Goal: Task Accomplishment & Management: Manage account settings

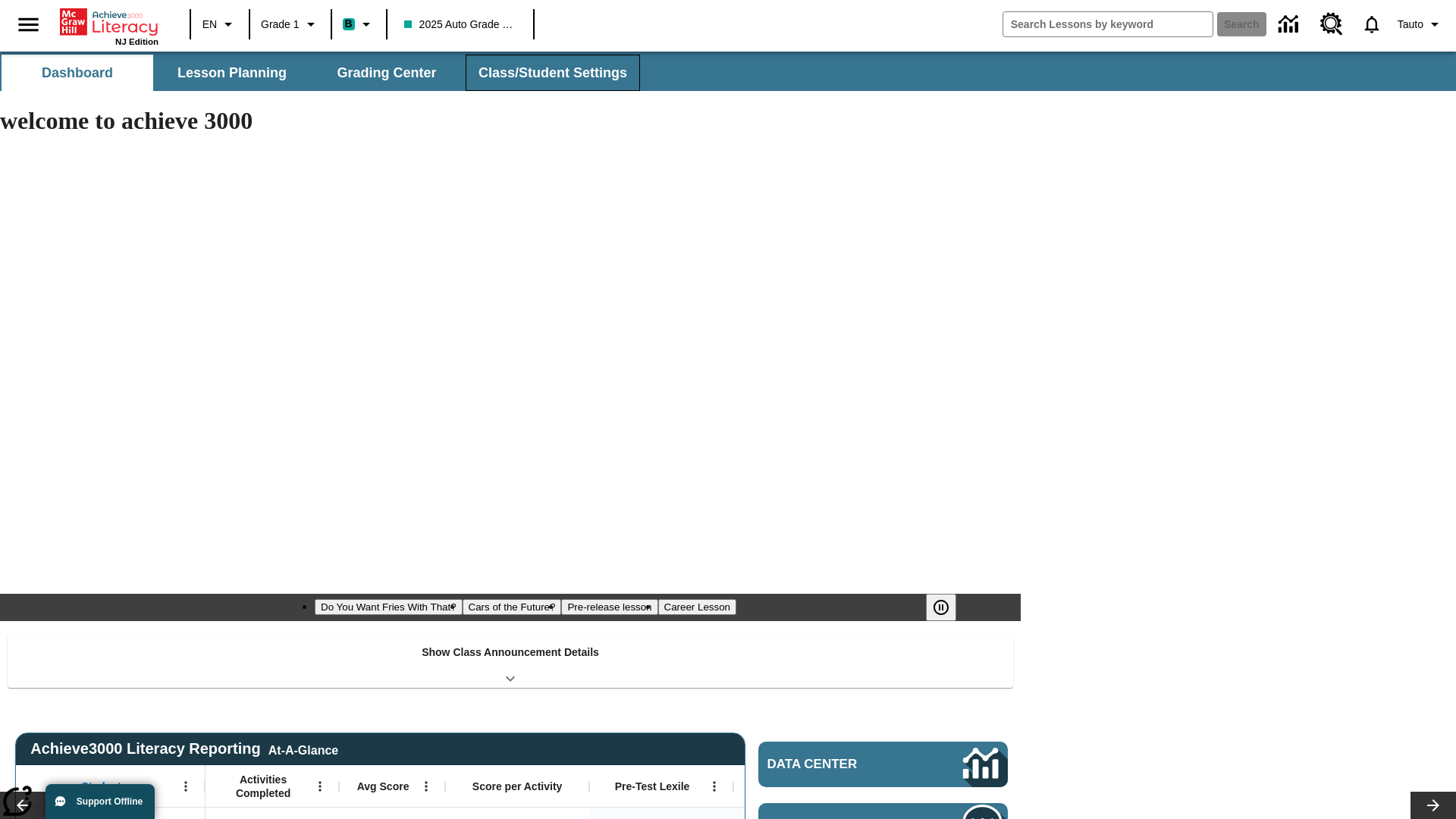
click at [550, 73] on span "Class/Student Settings" at bounding box center [553, 73] width 149 height 17
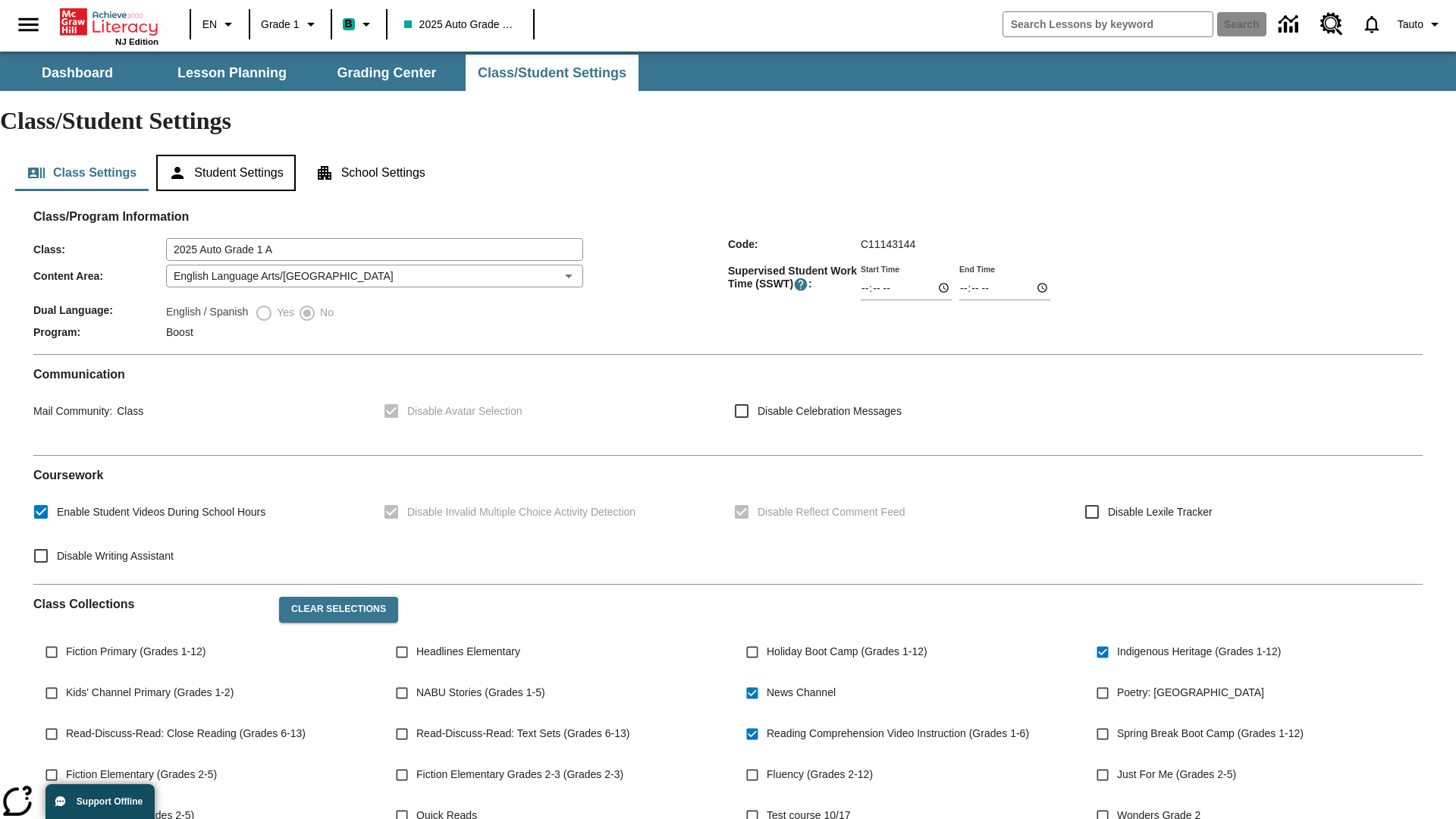
click at [228, 154] on button "Student Settings" at bounding box center [225, 173] width 139 height 36
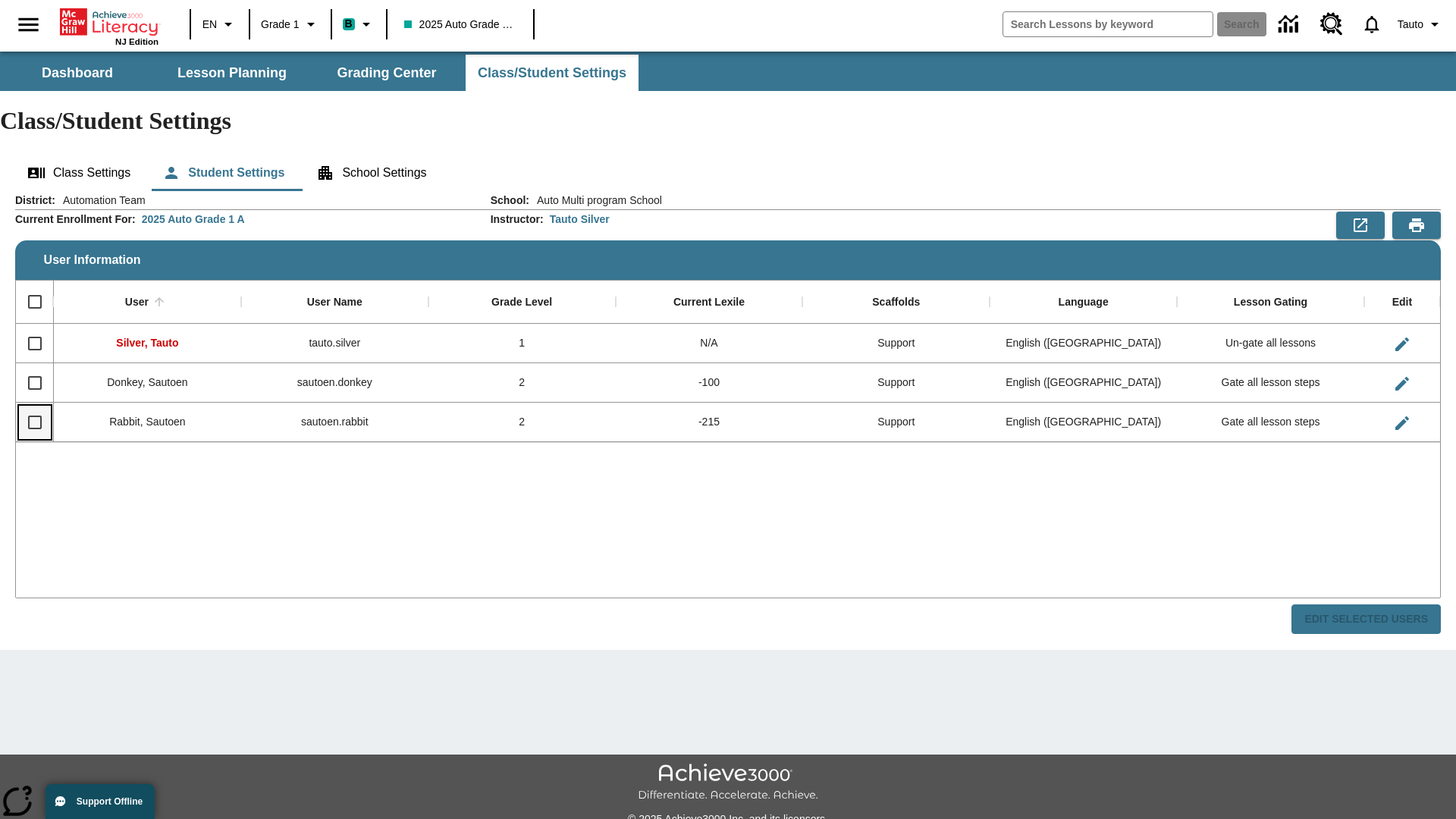
click at [34, 407] on input "Select row" at bounding box center [34, 422] width 32 height 32
checkbox input "true"
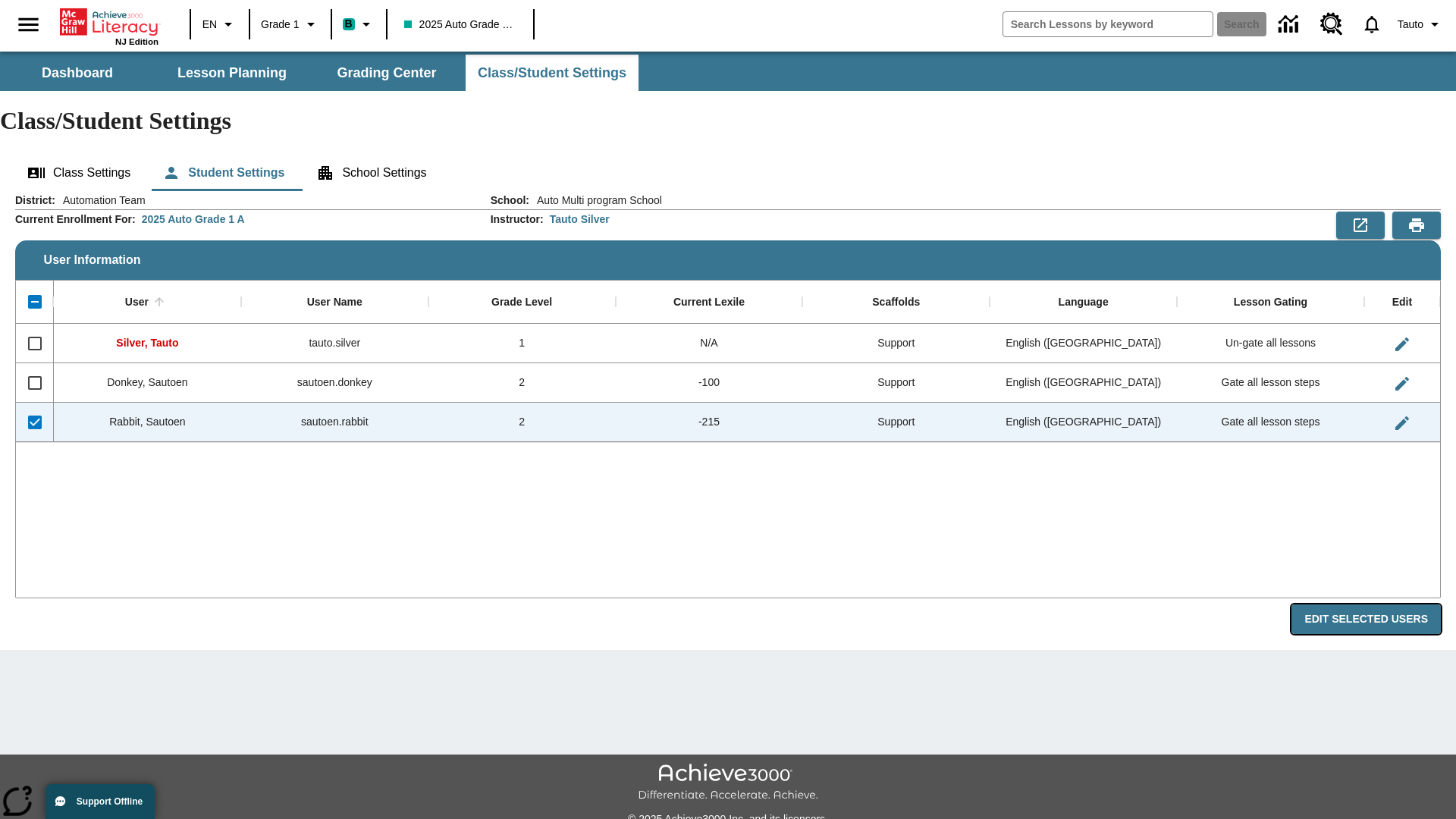
click at [1372, 605] on button "Edit Selected Users" at bounding box center [1365, 619] width 150 height 30
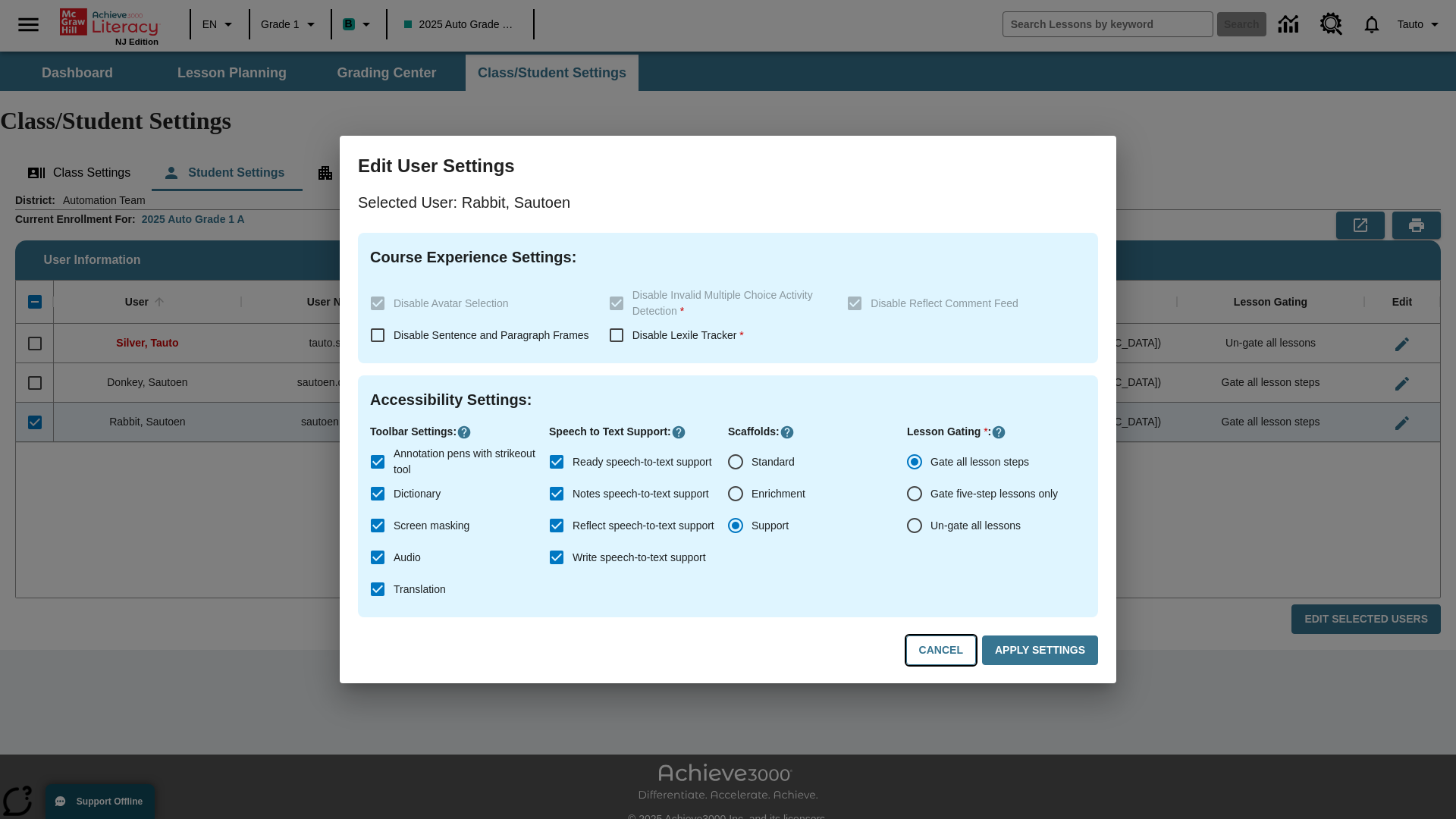
click at [948, 651] on button "Cancel" at bounding box center [940, 650] width 70 height 30
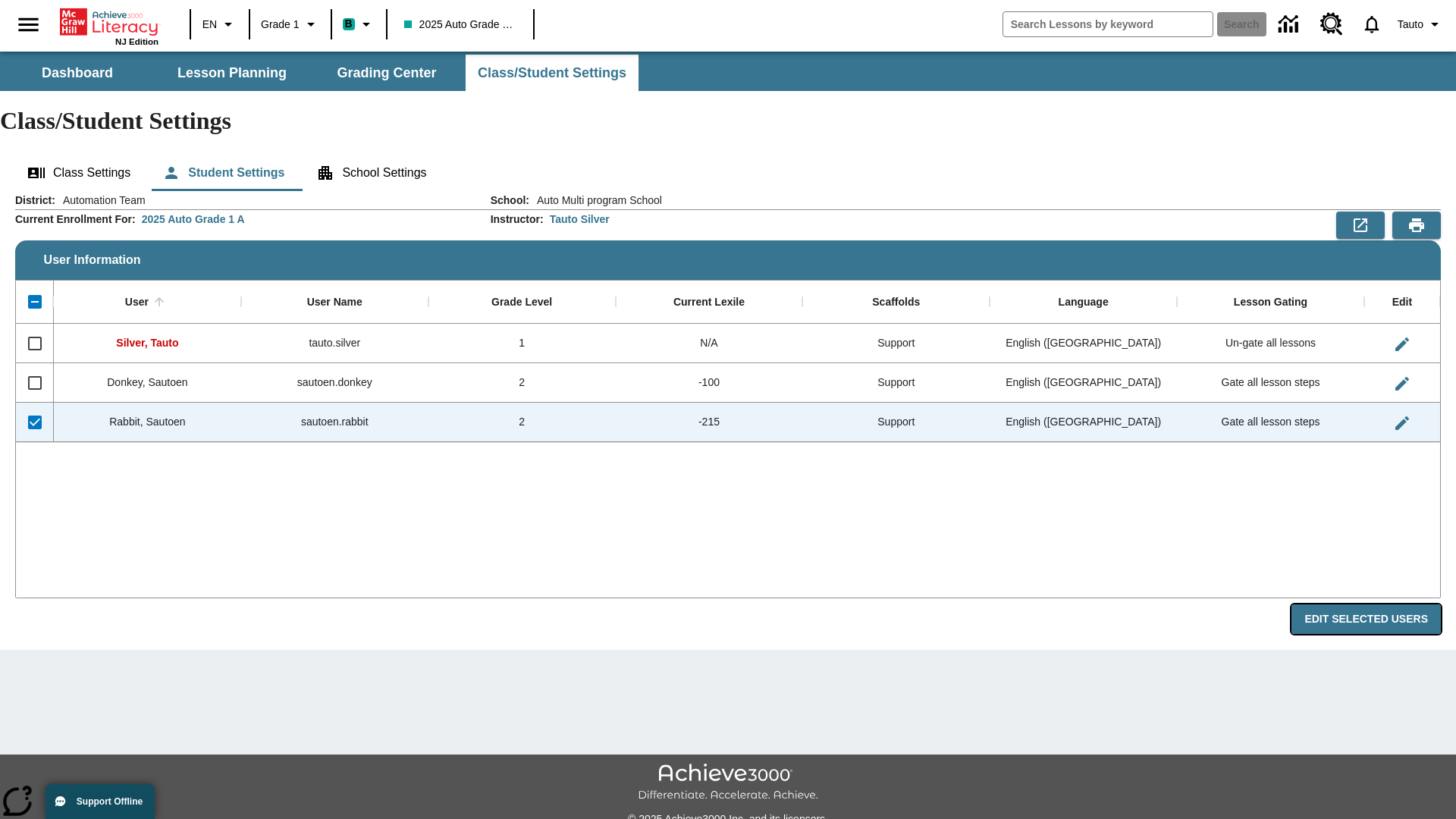
click at [1372, 605] on button "Edit Selected Users" at bounding box center [1365, 619] width 150 height 30
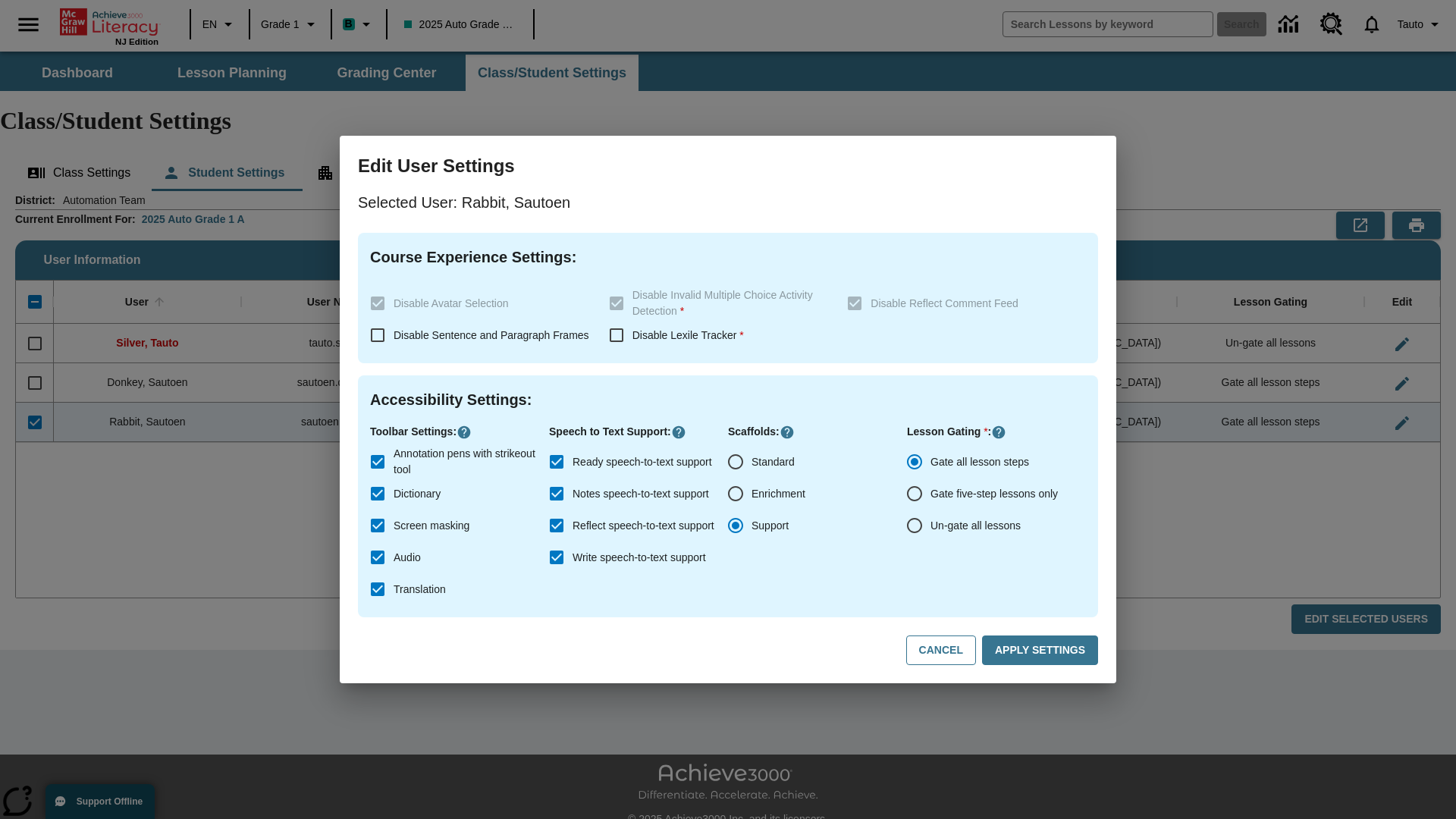
click at [556, 462] on input "Ready speech-to-text support" at bounding box center [556, 461] width 32 height 32
checkbox input "false"
click at [1042, 651] on button "Apply Settings" at bounding box center [1040, 650] width 116 height 30
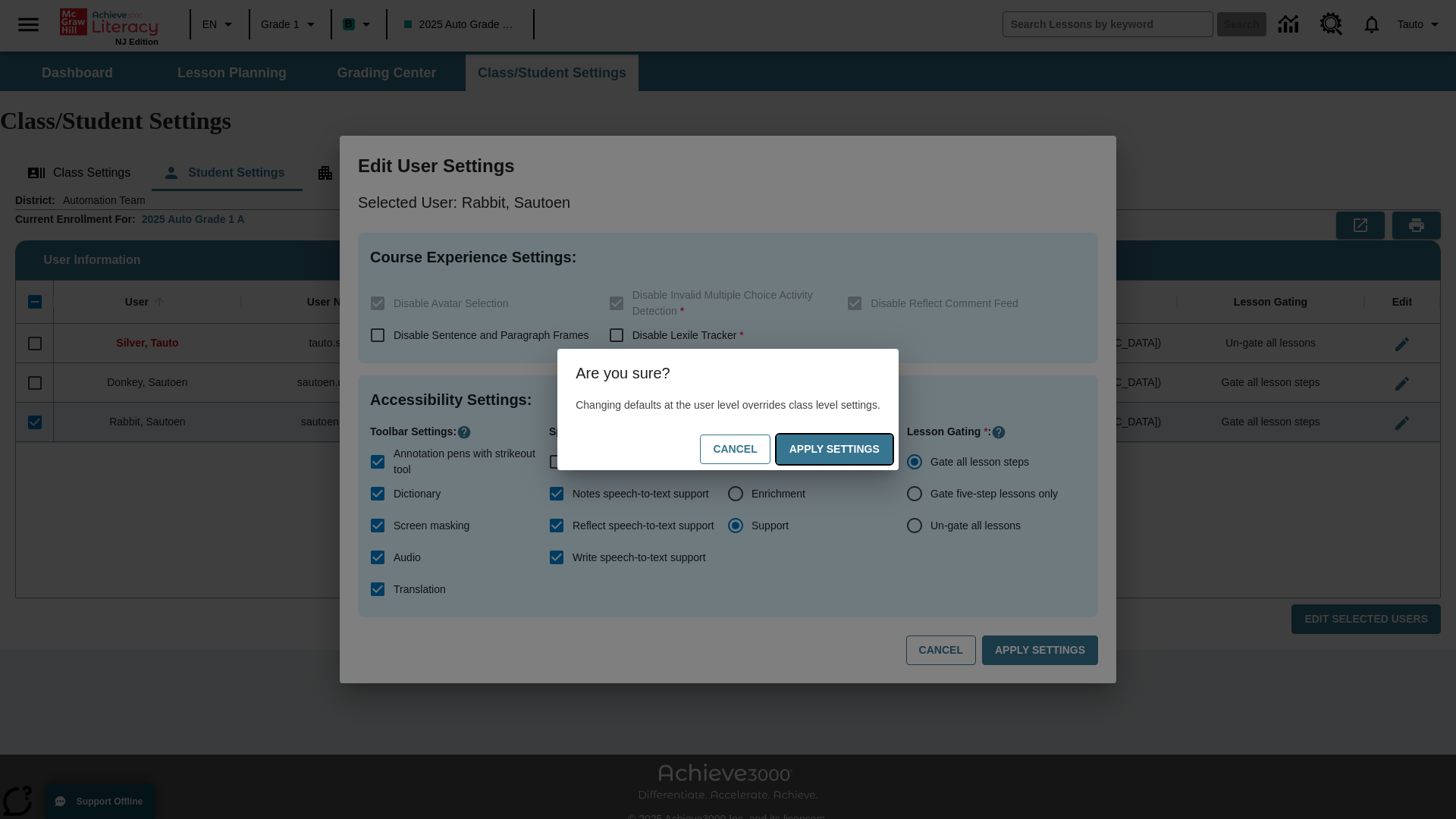
click at [849, 449] on button "Apply Settings" at bounding box center [834, 449] width 116 height 30
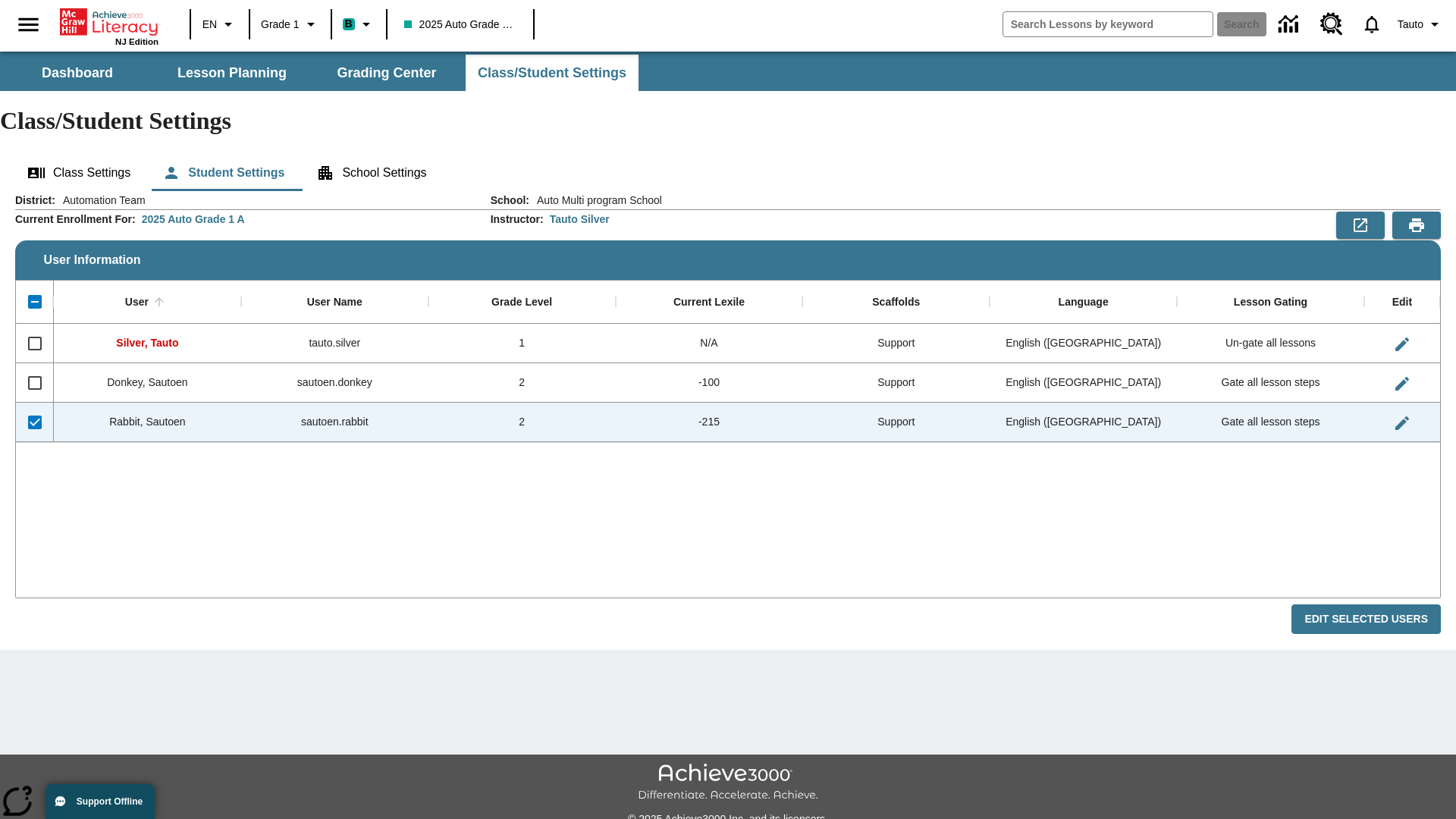
checkbox input "false"
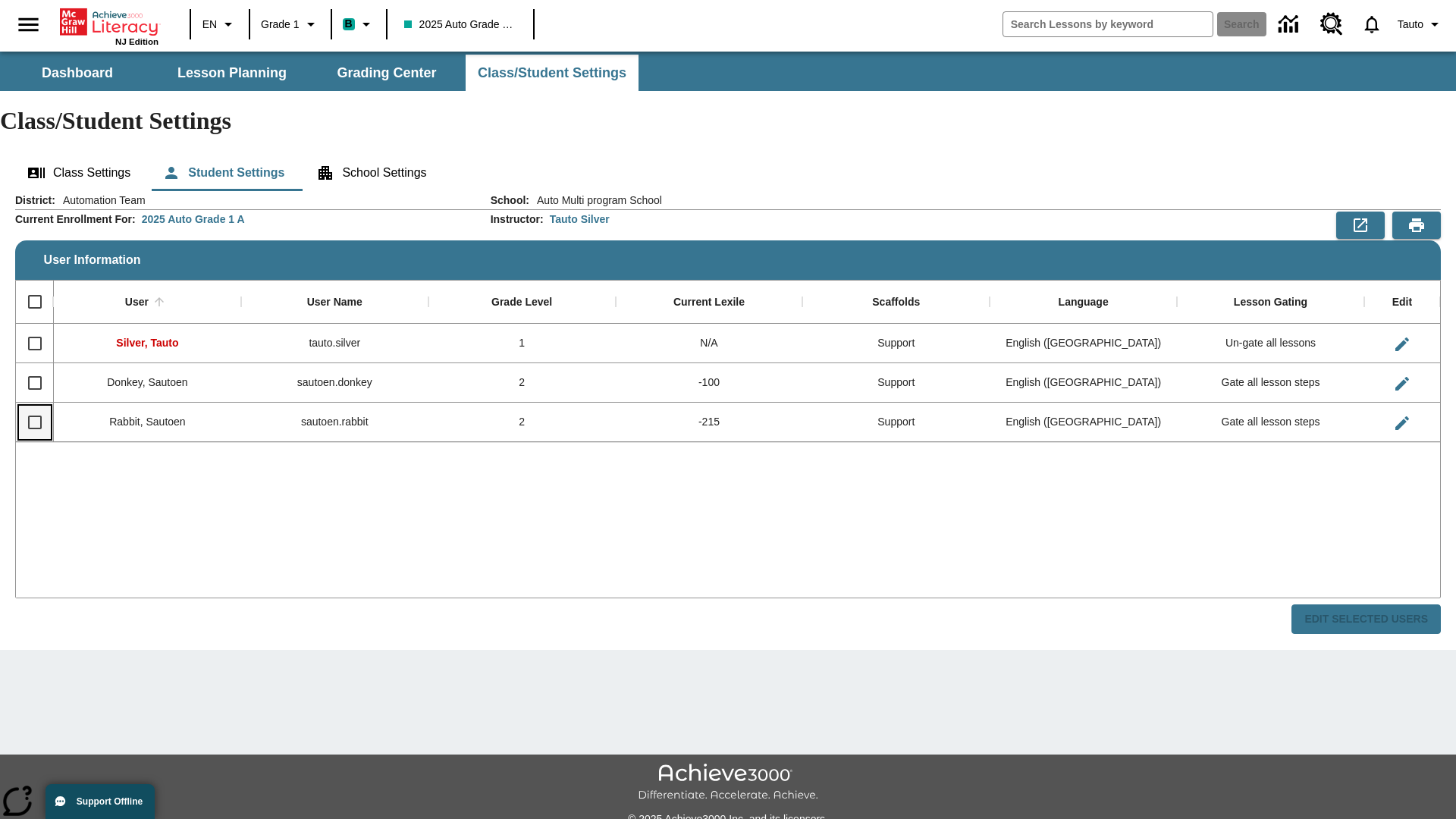
click at [34, 407] on input "Select row" at bounding box center [34, 422] width 32 height 32
checkbox input "true"
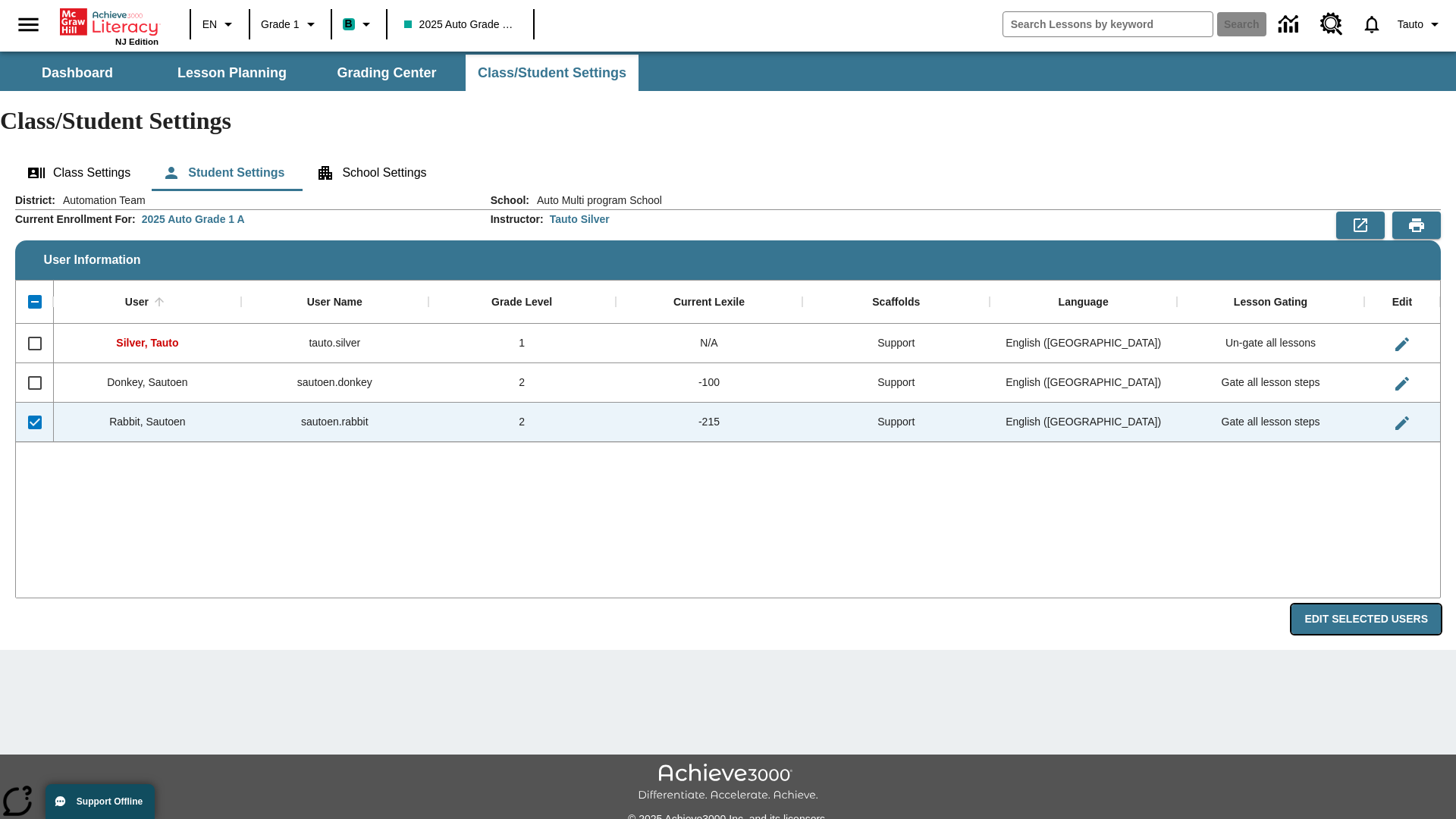
click at [1372, 605] on button "Edit Selected Users" at bounding box center [1365, 619] width 150 height 30
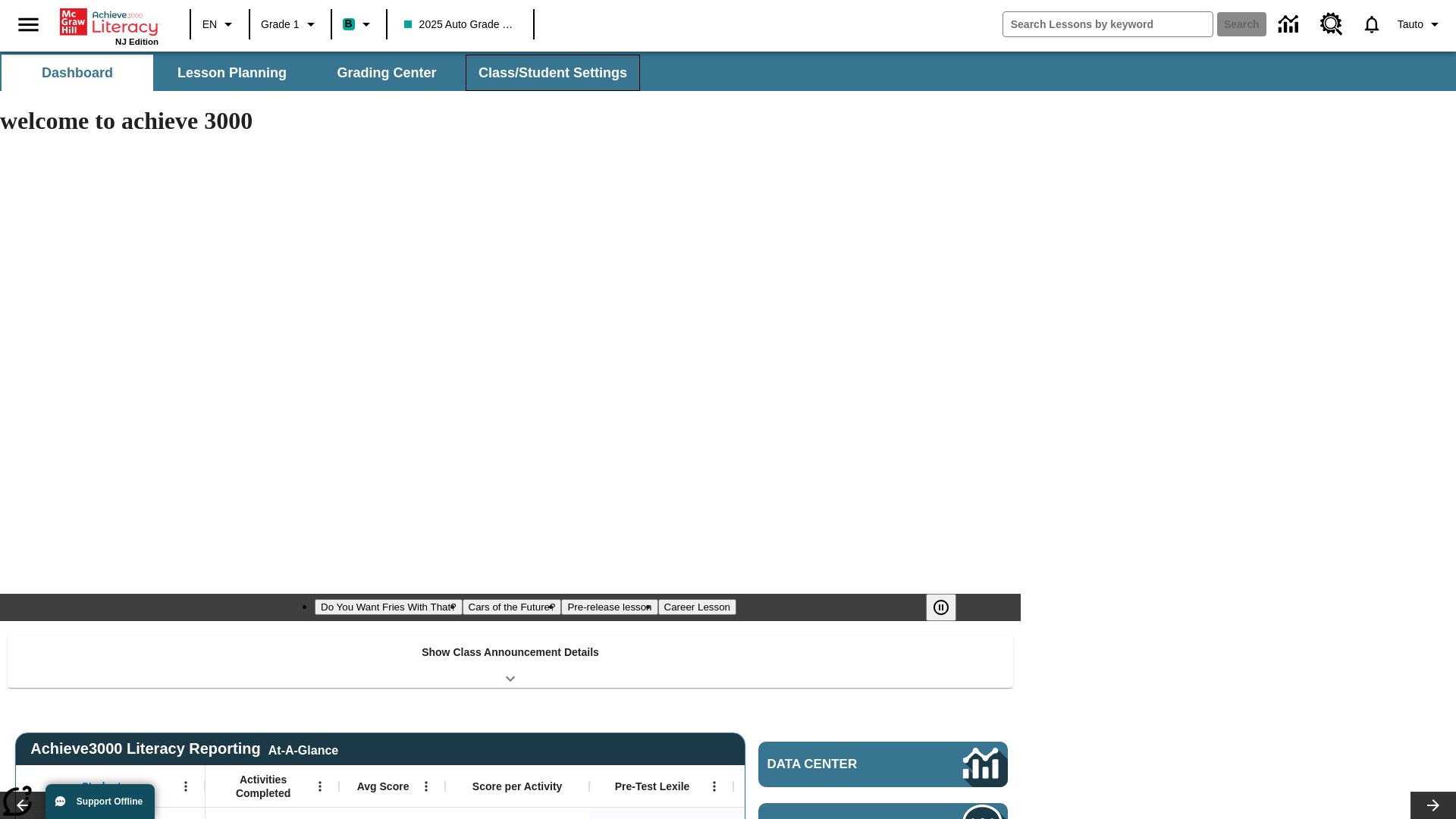
click at [550, 73] on span "Class/Student Settings" at bounding box center [553, 73] width 149 height 17
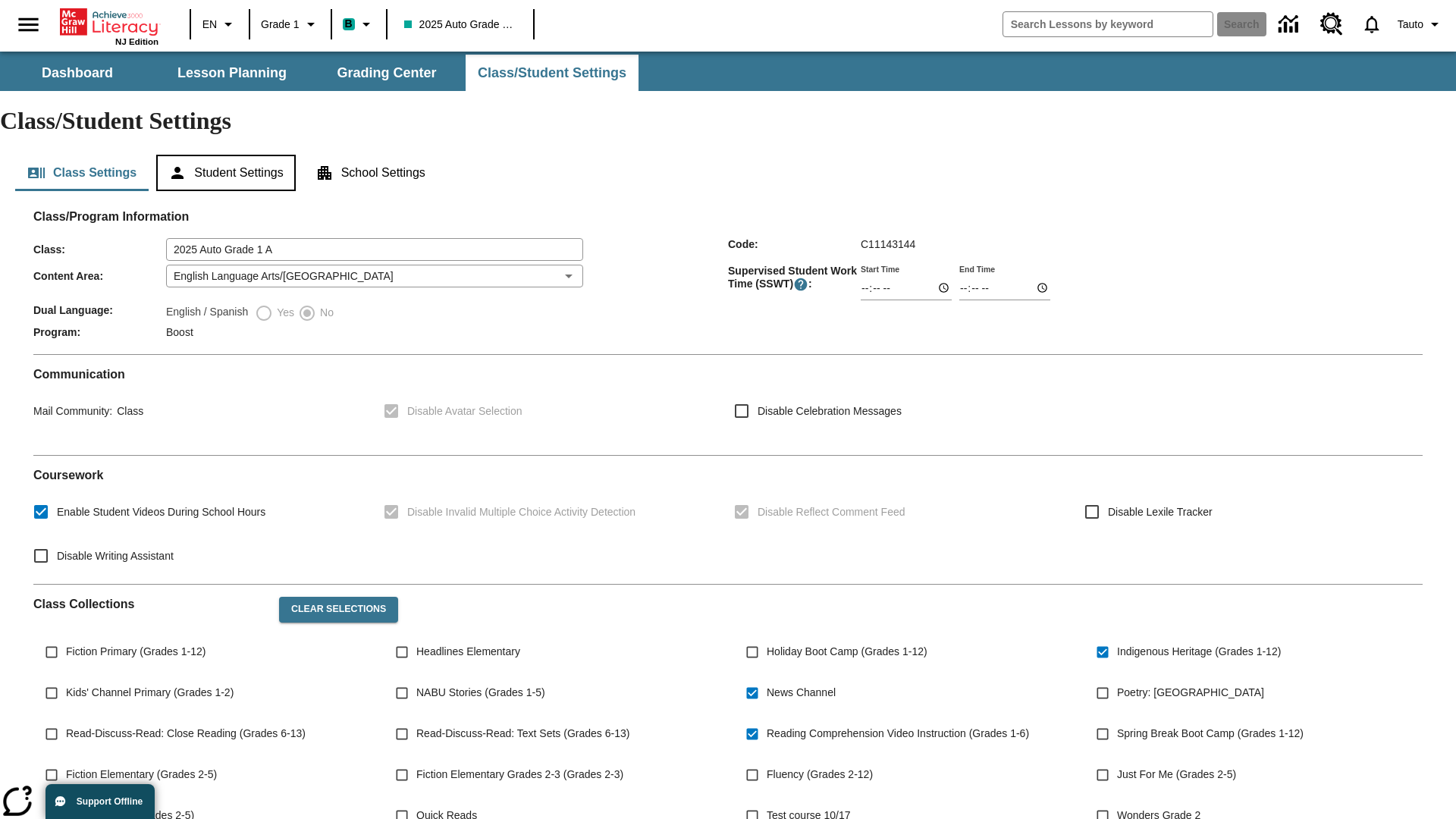
click at [228, 154] on button "Student Settings" at bounding box center [225, 173] width 139 height 36
